Goal: Transaction & Acquisition: Purchase product/service

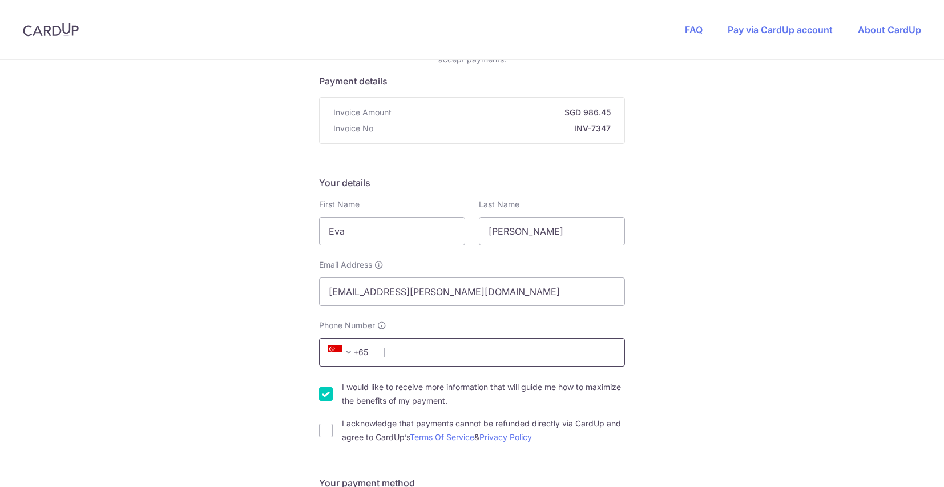
scroll to position [114, 0]
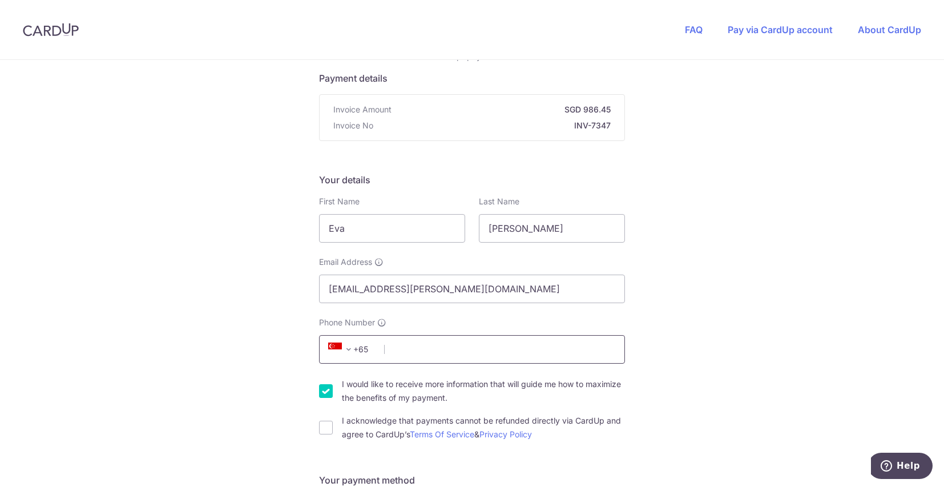
click at [455, 356] on input "Phone Number" at bounding box center [472, 349] width 306 height 29
type input "97694356"
click at [323, 424] on input "I acknowledge that payments cannot be refunded directly via CardUp and agree to…" at bounding box center [326, 428] width 14 height 14
checkbox input "true"
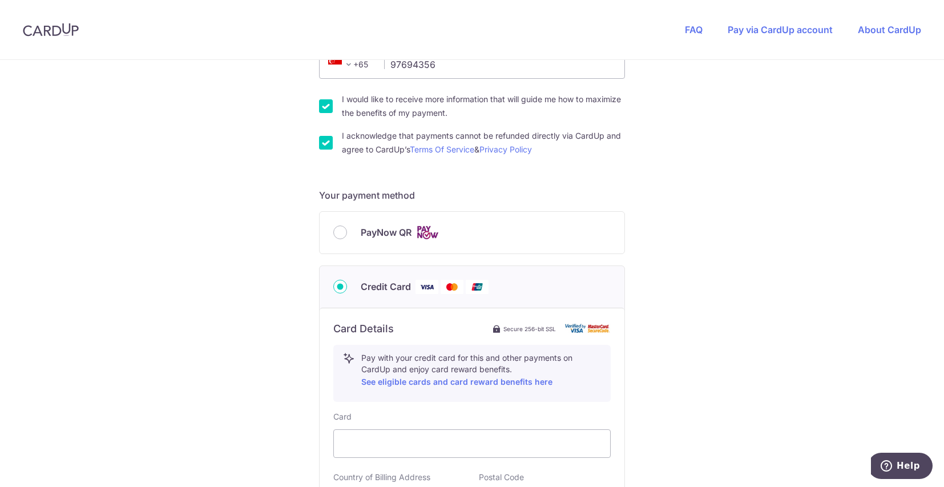
scroll to position [400, 0]
click at [335, 229] on input "PayNow QR" at bounding box center [340, 232] width 14 height 14
radio input "true"
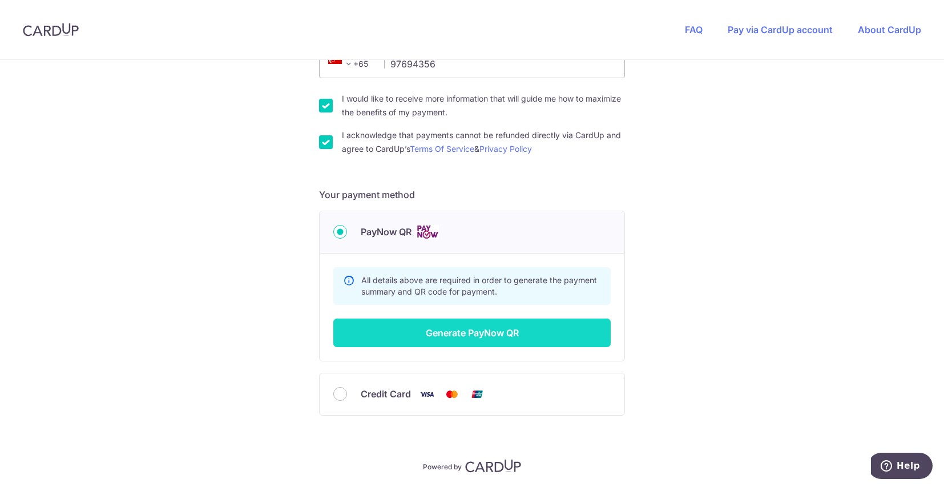
click at [513, 339] on button "Generate PayNow QR" at bounding box center [471, 333] width 277 height 29
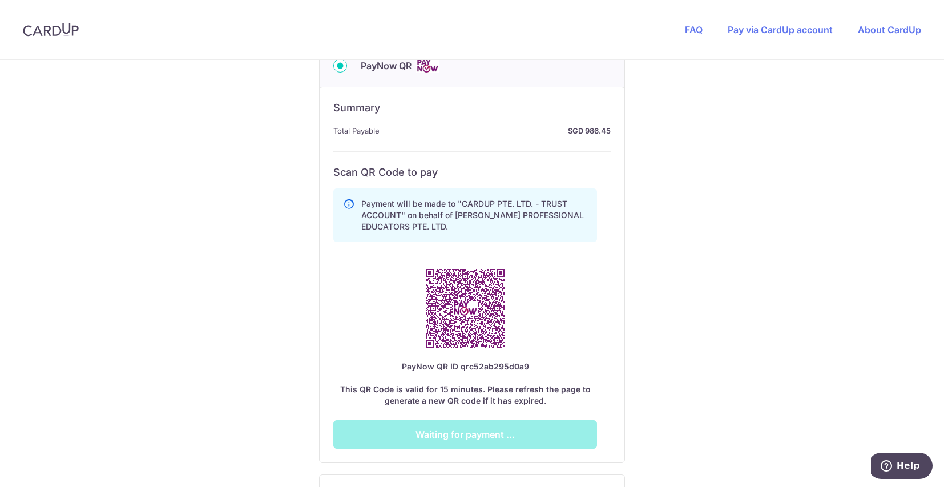
scroll to position [571, 0]
